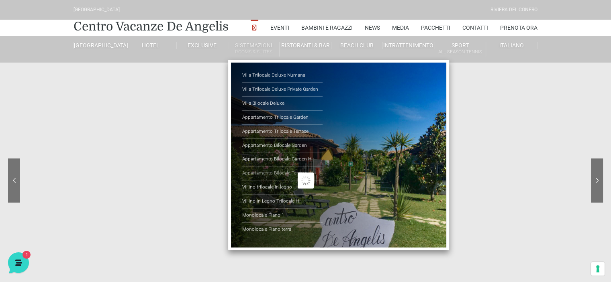
click at [278, 170] on link "Appartamento Bilocale Terrace" at bounding box center [282, 174] width 80 height 14
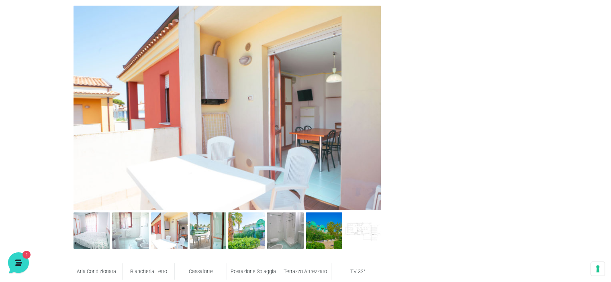
scroll to position [321, 0]
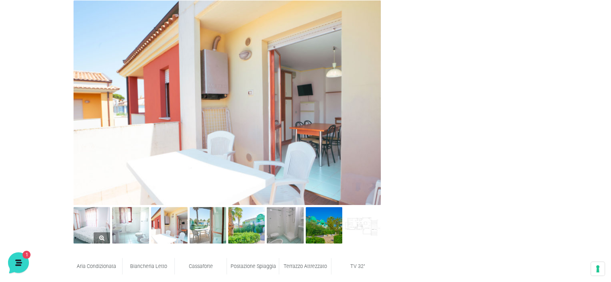
click at [93, 225] on img at bounding box center [92, 225] width 37 height 37
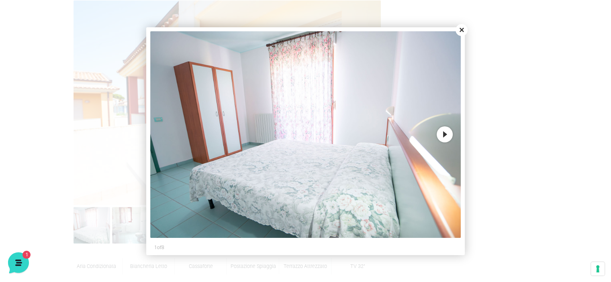
click at [445, 133] on button "Next" at bounding box center [445, 135] width 16 height 16
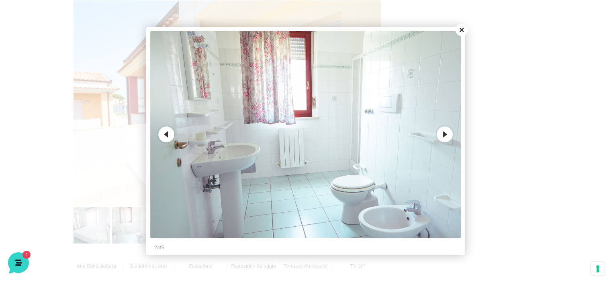
click at [445, 137] on button "Next" at bounding box center [445, 135] width 16 height 16
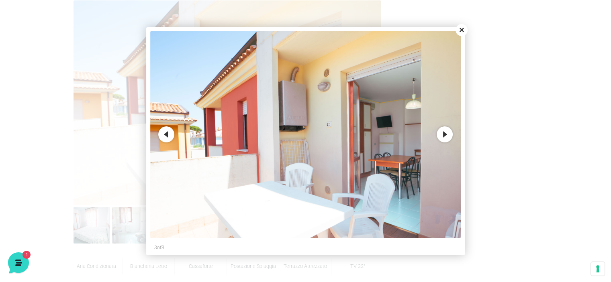
click at [445, 137] on button "Next" at bounding box center [445, 135] width 16 height 16
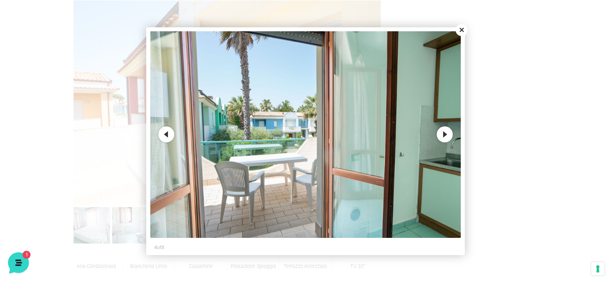
click at [445, 137] on button "Next" at bounding box center [445, 135] width 16 height 16
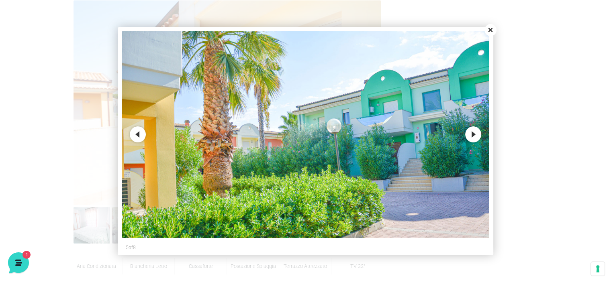
click at [475, 136] on button "Next" at bounding box center [473, 135] width 16 height 16
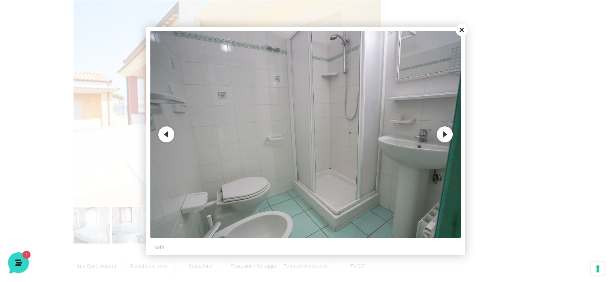
click at [445, 132] on button "Next" at bounding box center [445, 135] width 16 height 16
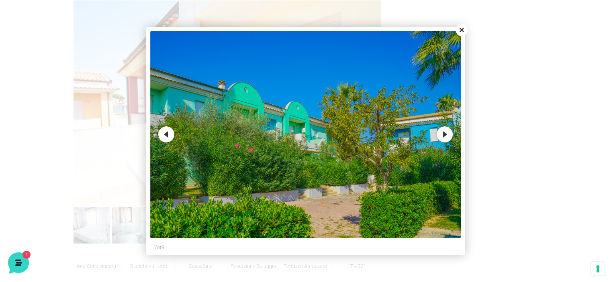
click at [447, 136] on button "Next" at bounding box center [445, 135] width 16 height 16
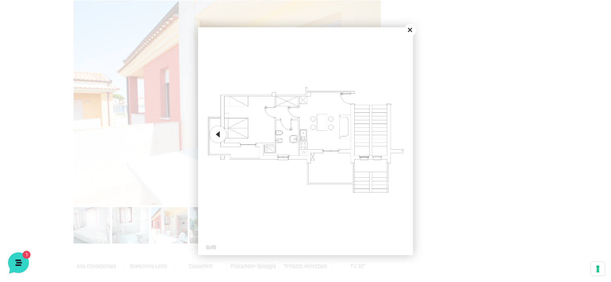
click at [410, 31] on button "Close" at bounding box center [410, 30] width 12 height 12
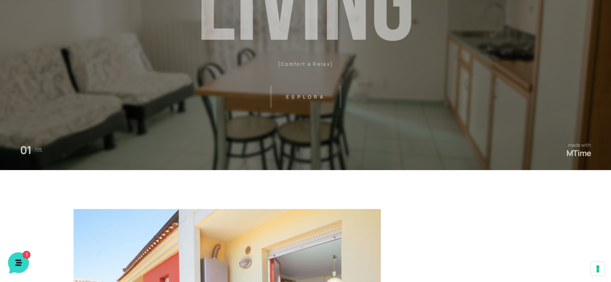
scroll to position [0, 0]
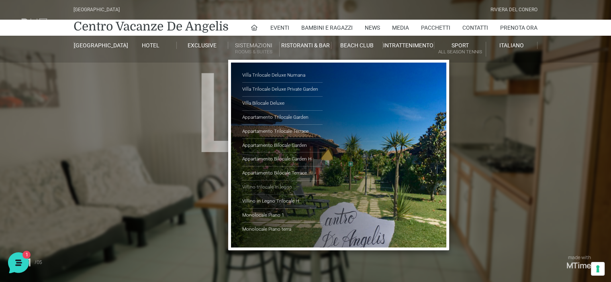
click at [271, 184] on link "Villino trilocale in legno" at bounding box center [282, 188] width 80 height 14
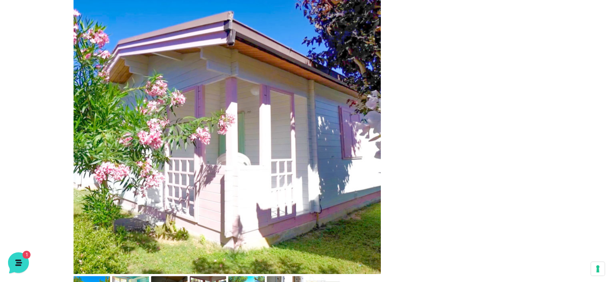
scroll to position [402, 0]
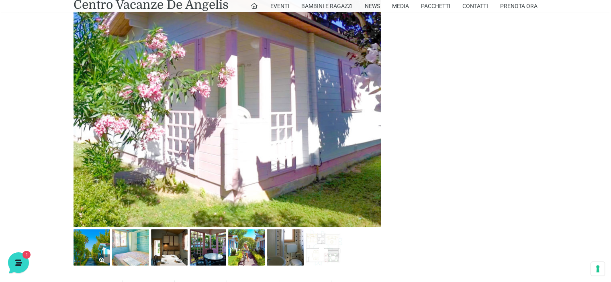
click at [100, 253] on img at bounding box center [92, 247] width 37 height 37
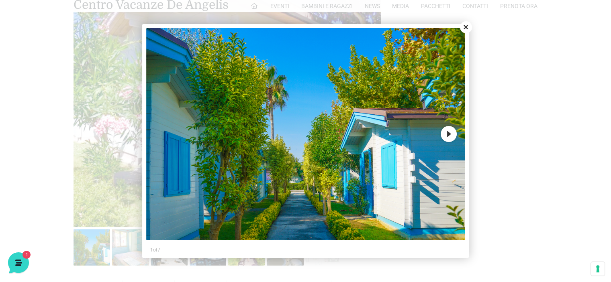
click at [452, 135] on button "Next" at bounding box center [449, 134] width 16 height 16
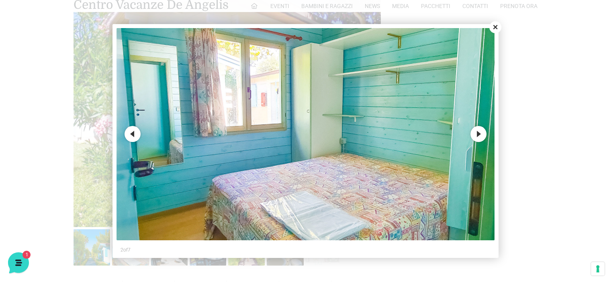
click at [479, 137] on button "Next" at bounding box center [478, 134] width 16 height 16
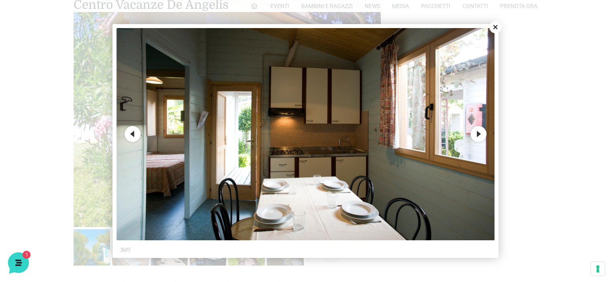
click at [479, 137] on button "Next" at bounding box center [478, 134] width 16 height 16
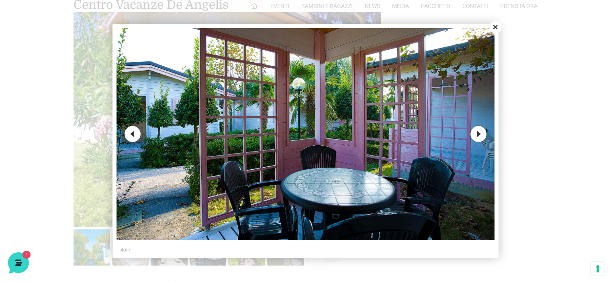
click at [479, 137] on button "Next" at bounding box center [478, 134] width 16 height 16
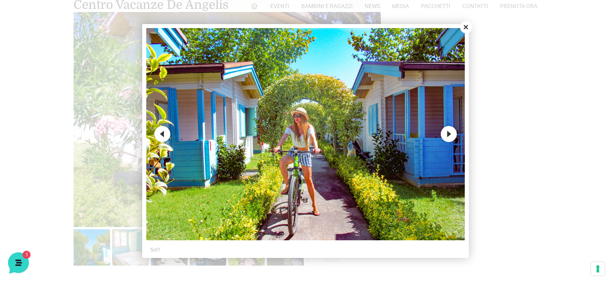
click at [452, 133] on button "Next" at bounding box center [449, 134] width 16 height 16
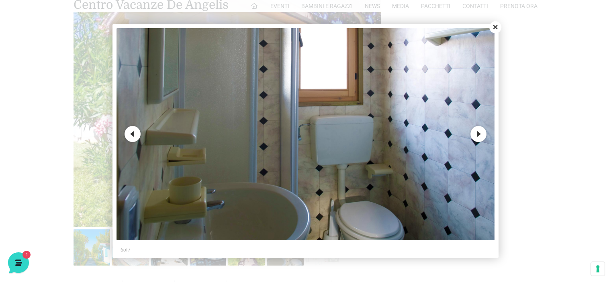
click at [479, 136] on button "Next" at bounding box center [478, 134] width 16 height 16
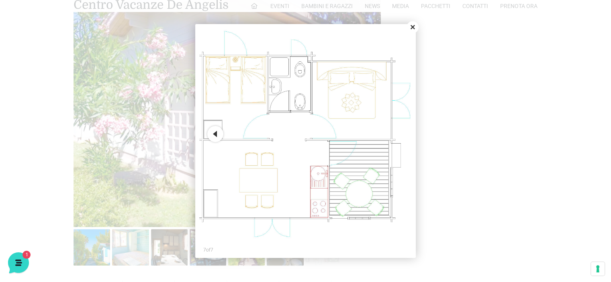
click at [416, 29] on button "Close" at bounding box center [413, 27] width 12 height 12
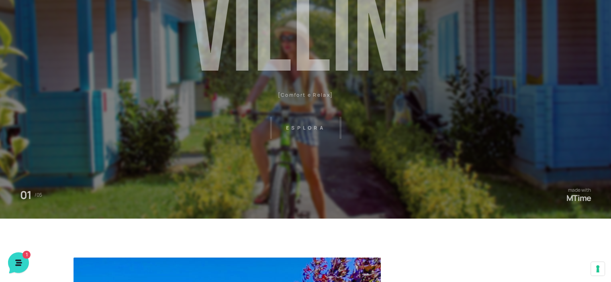
scroll to position [0, 0]
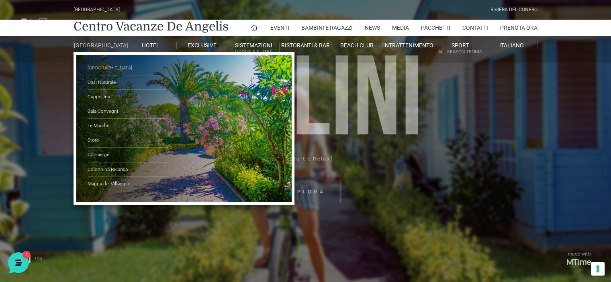
click at [106, 71] on link "[GEOGRAPHIC_DATA]" at bounding box center [128, 68] width 80 height 14
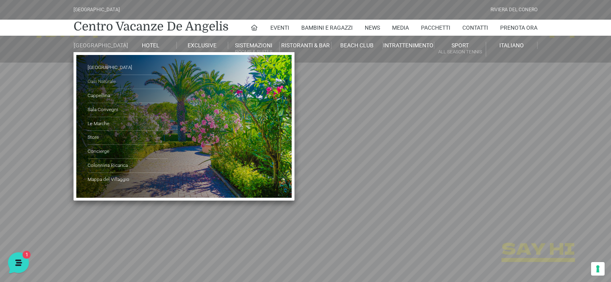
click at [104, 89] on link "Oasi Naturale" at bounding box center [128, 82] width 80 height 14
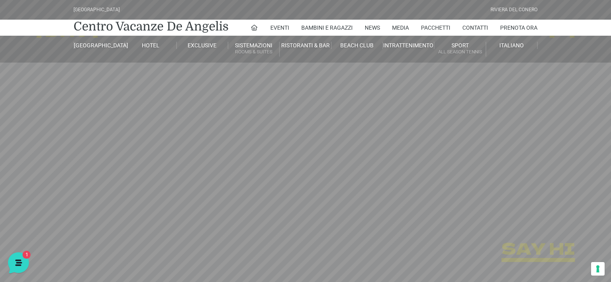
scroll to position [21, 0]
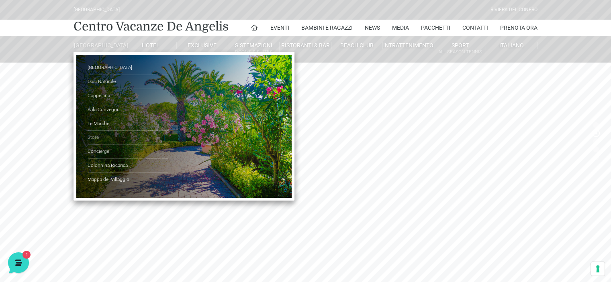
click at [95, 142] on link "Store" at bounding box center [128, 138] width 80 height 14
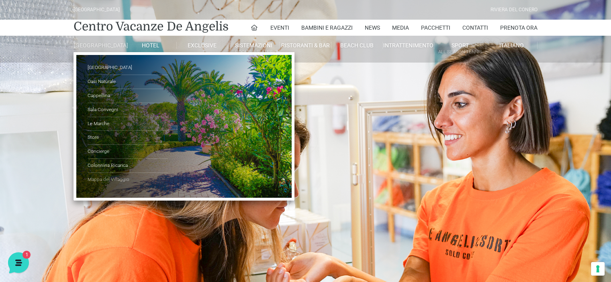
click at [117, 186] on link "Mappa del Villaggio" at bounding box center [128, 180] width 80 height 14
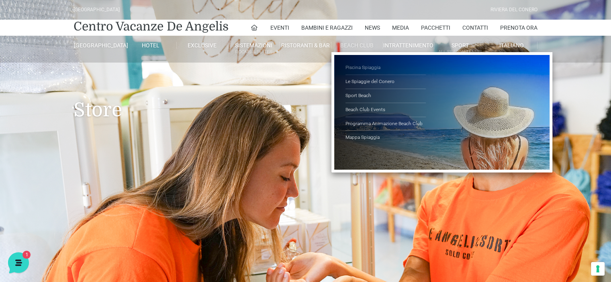
click at [364, 69] on link "Piscina Spiaggia" at bounding box center [386, 68] width 80 height 14
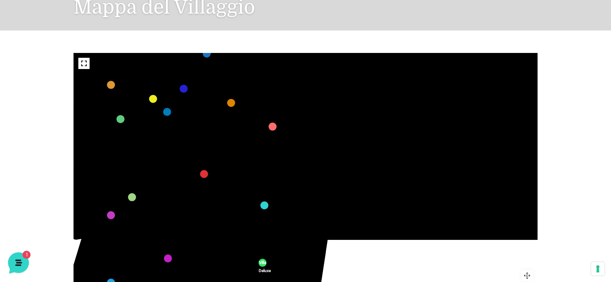
scroll to position [60, 0]
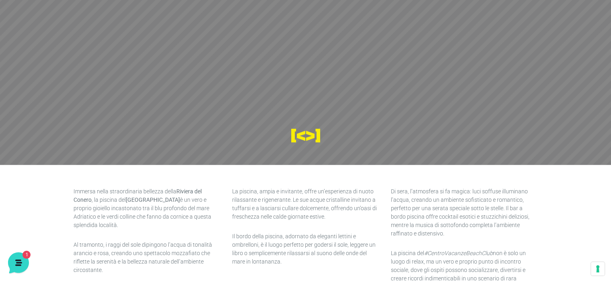
scroll to position [121, 0]
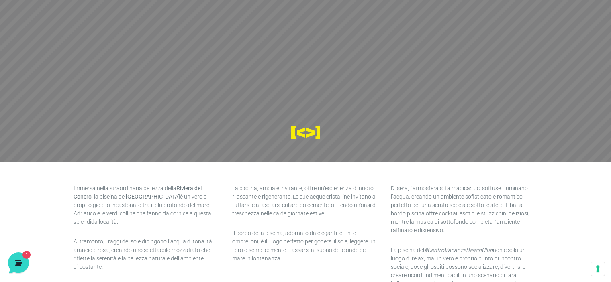
click at [311, 133] on header "Villaggio Hotel Resort Riviera Del Conero Centro Vacanze De Angelis Eventi Miss…" at bounding box center [305, 60] width 611 height 362
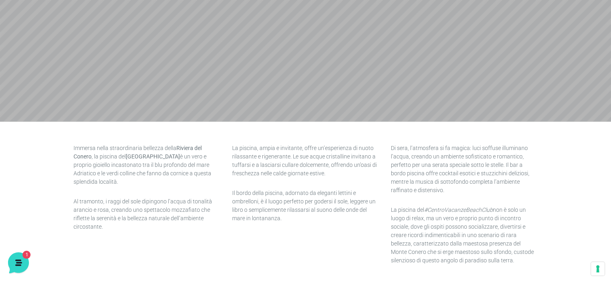
scroll to position [0, 0]
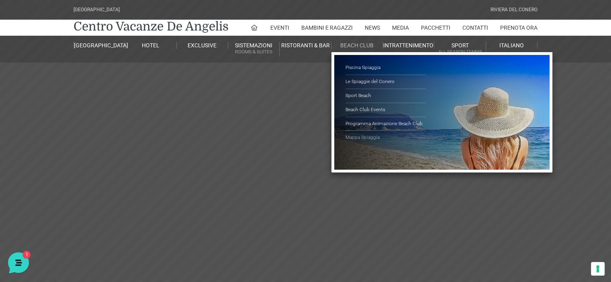
click at [366, 137] on link "Mappa Spiaggia" at bounding box center [386, 138] width 80 height 14
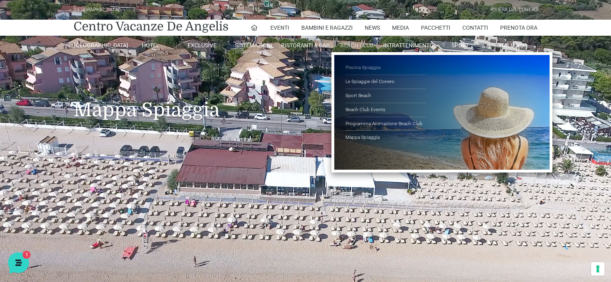
click at [365, 69] on link "Piscina Spiaggia" at bounding box center [386, 68] width 80 height 14
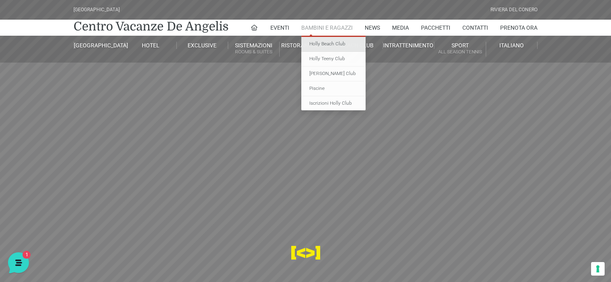
click at [324, 45] on link "Holly Beach Club" at bounding box center [333, 44] width 64 height 15
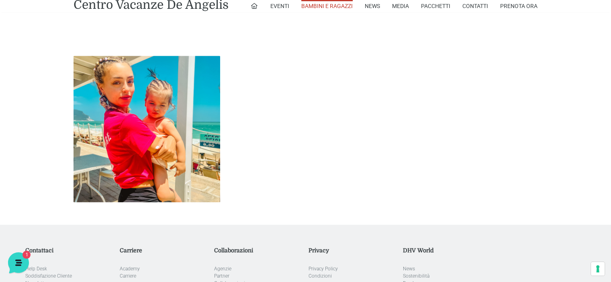
scroll to position [1010, 0]
